Goal: Contribute content

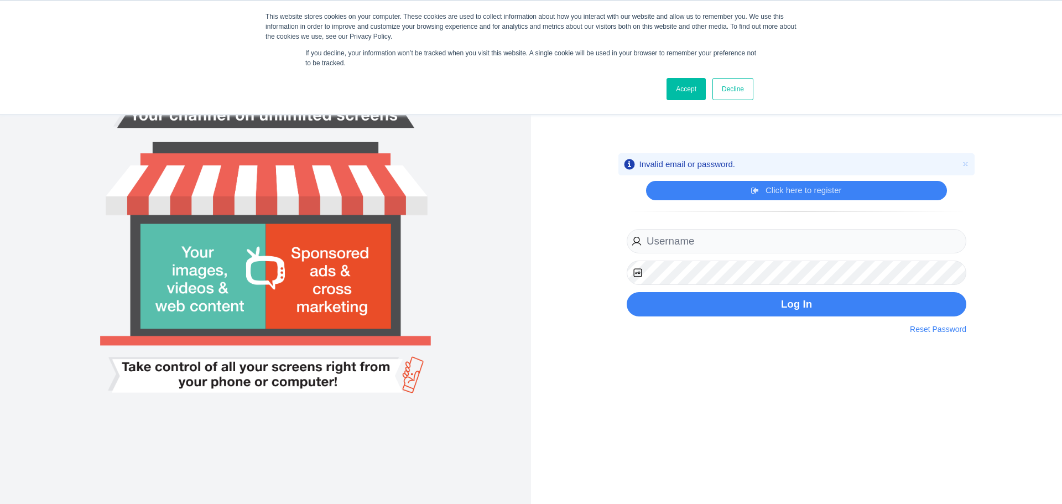
type input "Dancemcda@msn.com"
click at [681, 86] on link "Accept" at bounding box center [686, 89] width 39 height 22
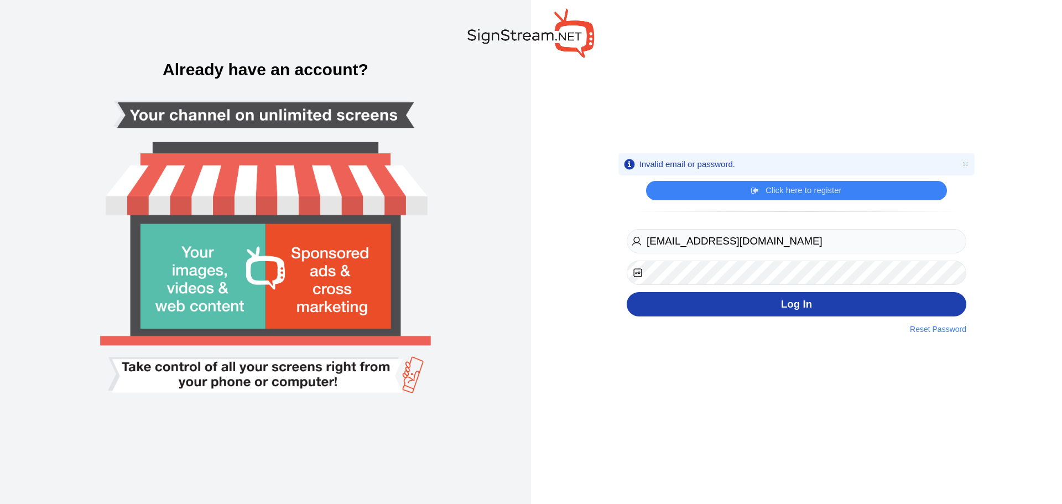
click at [687, 301] on button "Log In" at bounding box center [797, 304] width 340 height 25
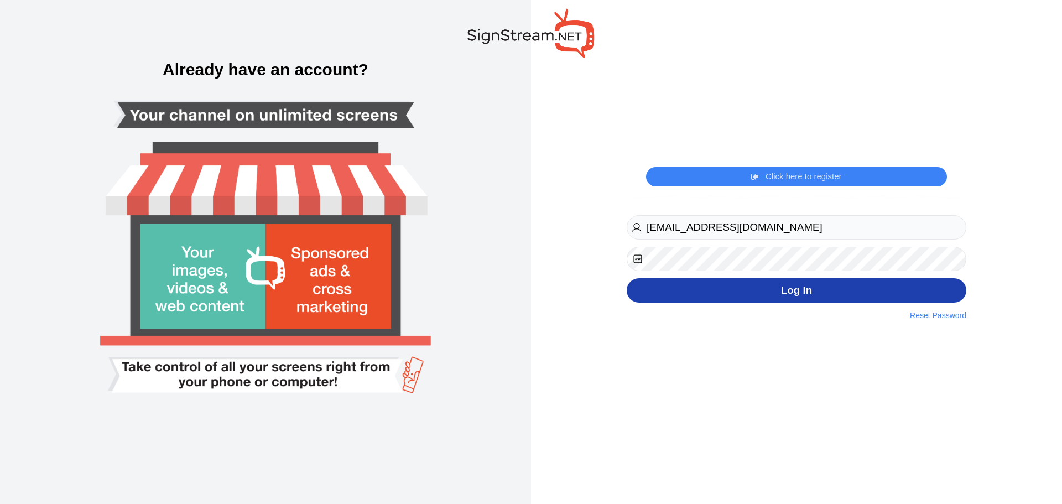
click at [732, 287] on button "Log In" at bounding box center [797, 290] width 340 height 25
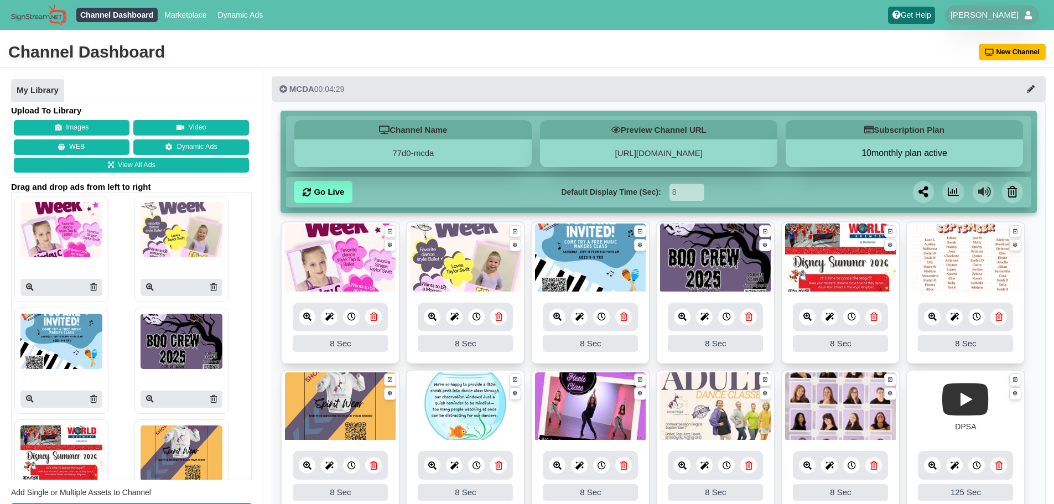
click at [86, 126] on button "Images" at bounding box center [72, 127] width 116 height 15
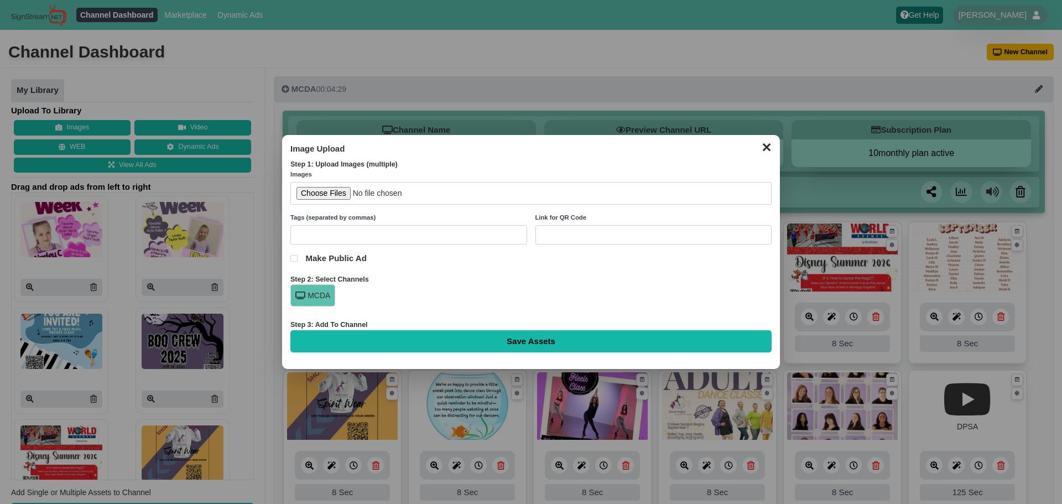
click at [313, 194] on input "file" at bounding box center [531, 193] width 481 height 23
type input "C:\fakepath\Smart Cookie Flier (4 x 4 in).jpg"
click at [603, 338] on input "Save Assets" at bounding box center [531, 341] width 481 height 22
type input "Saving..."
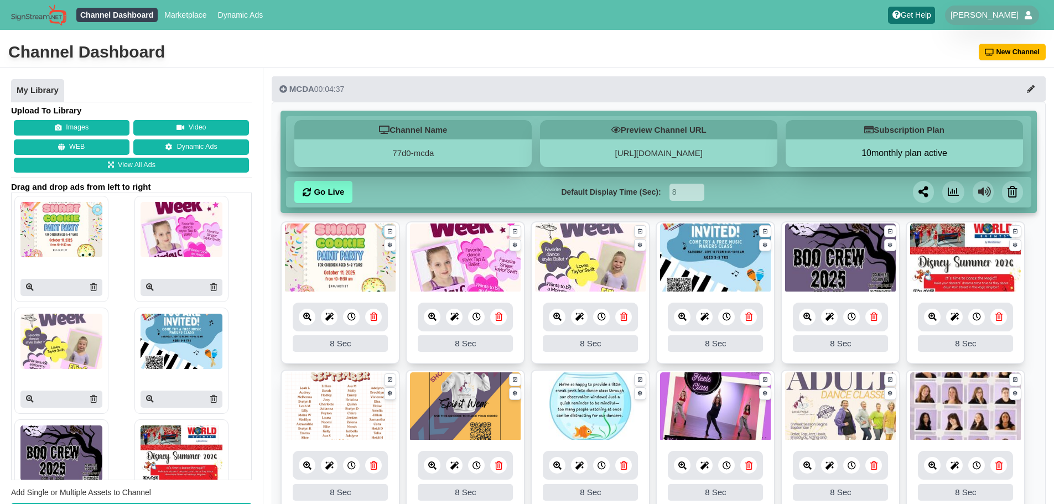
click at [349, 340] on div "8 Sec" at bounding box center [340, 343] width 95 height 17
click at [351, 323] on div at bounding box center [351, 317] width 17 height 17
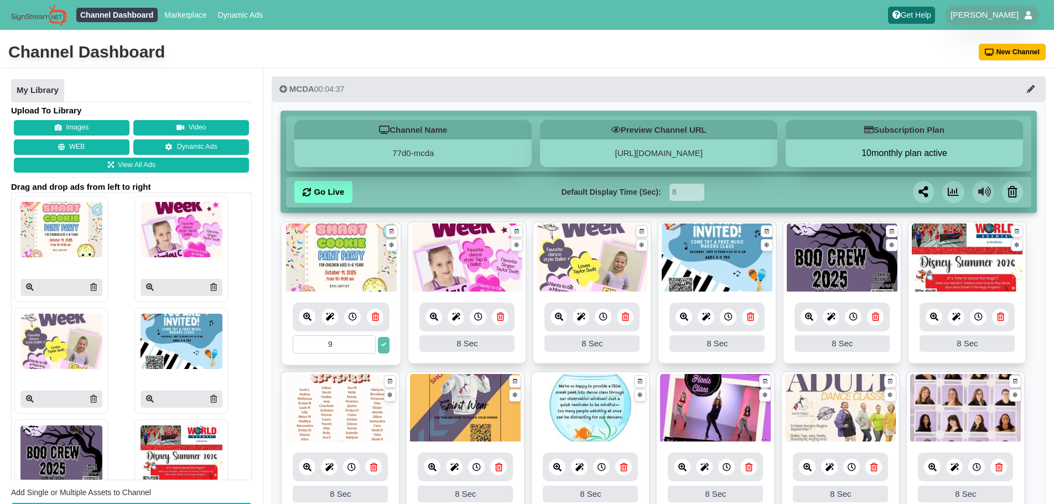
click at [366, 341] on input "9" at bounding box center [334, 344] width 83 height 18
type input "10"
click at [366, 341] on input "10" at bounding box center [334, 344] width 83 height 18
click at [380, 345] on button at bounding box center [384, 345] width 12 height 17
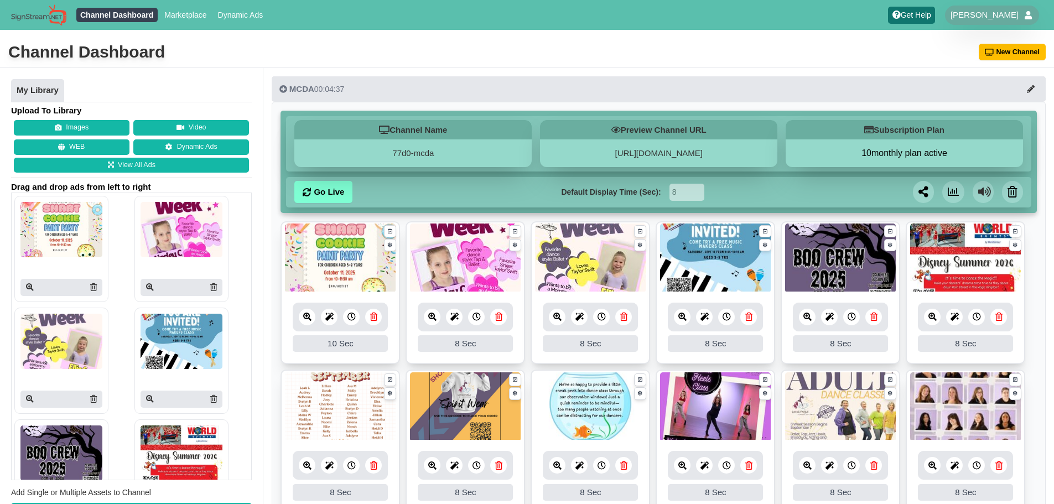
click at [727, 324] on div at bounding box center [726, 317] width 17 height 17
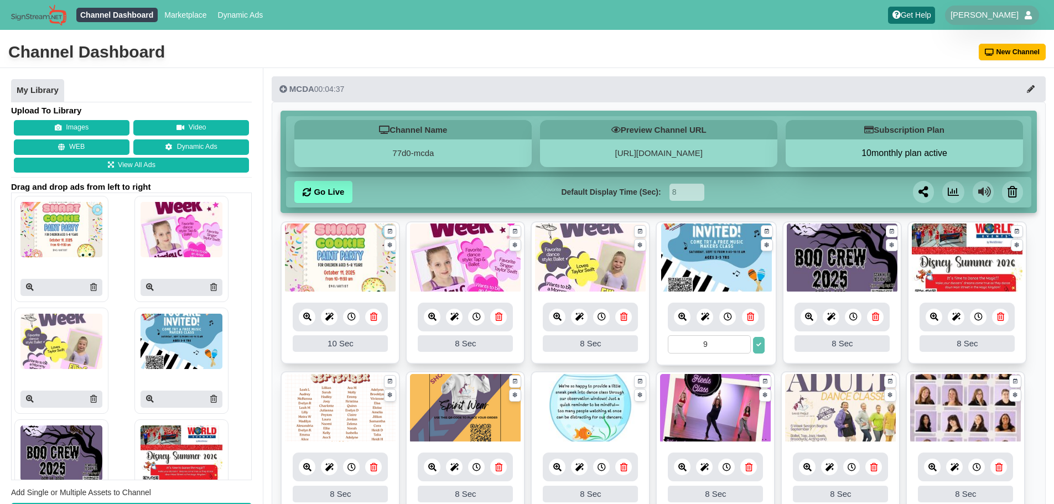
click at [745, 340] on input "9" at bounding box center [709, 344] width 83 height 18
type input "10"
click at [745, 340] on input "10" at bounding box center [709, 344] width 83 height 18
click at [756, 345] on button at bounding box center [759, 345] width 12 height 17
